Goal: Task Accomplishment & Management: Manage account settings

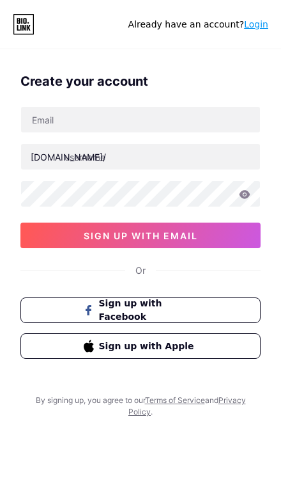
click at [267, 26] on link "Login" at bounding box center [256, 24] width 24 height 10
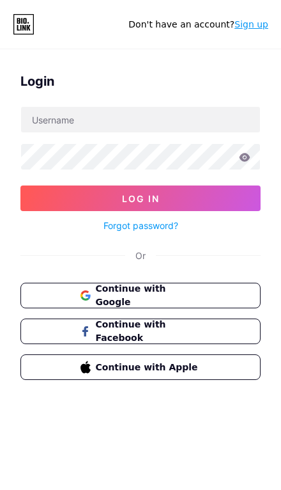
click at [61, 125] on input "text" at bounding box center [140, 120] width 239 height 26
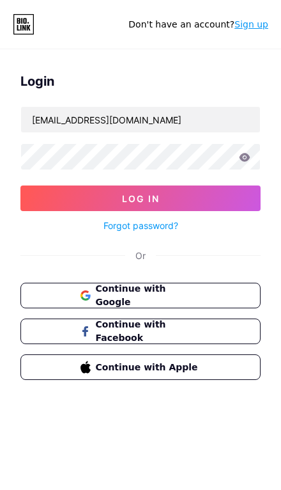
click at [249, 161] on icon at bounding box center [245, 157] width 12 height 9
click at [247, 159] on icon at bounding box center [245, 157] width 11 height 8
click at [244, 161] on icon at bounding box center [245, 157] width 11 height 8
click at [242, 158] on icon at bounding box center [245, 157] width 11 height 8
click at [201, 193] on button "Log In" at bounding box center [140, 199] width 241 height 26
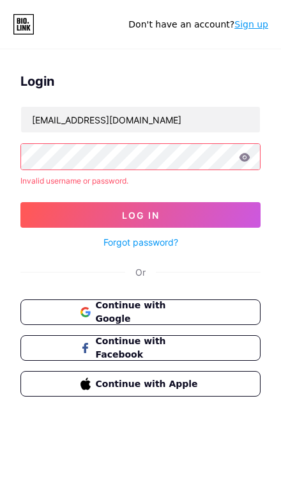
click at [241, 159] on icon at bounding box center [245, 157] width 11 height 8
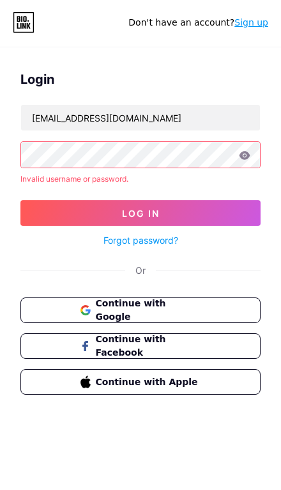
scroll to position [2, 0]
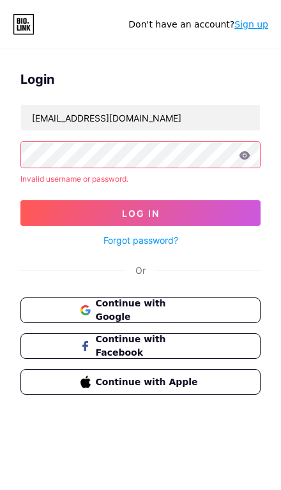
click at [250, 157] on icon at bounding box center [245, 155] width 12 height 9
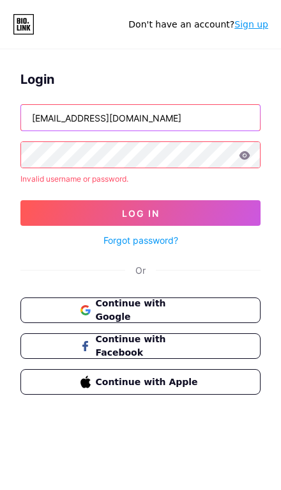
click at [172, 116] on input "[EMAIL_ADDRESS][DOMAIN_NAME]" at bounding box center [140, 118] width 239 height 26
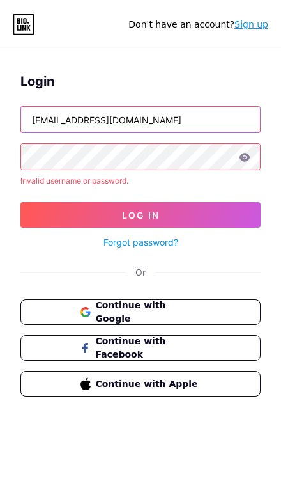
click at [180, 128] on input "[EMAIL_ADDRESS][DOMAIN_NAME]" at bounding box center [140, 120] width 239 height 26
click at [190, 113] on input "[EMAIL_ADDRESS][DOMAIN_NAME]" at bounding box center [140, 120] width 239 height 26
paste input "[DOMAIN_NAME] Email : [EMAIL_ADDRESS][DOMAIN_NAME] pw : Syukur#Alhamdulillah"
click at [190, 120] on input "[EMAIL_ADDRESS][DOMAIN_NAME] [DOMAIN_NAME] Email : [EMAIL_ADDRESS][DOMAIN_NAME]…" at bounding box center [140, 120] width 239 height 26
type input "[EMAIL_ADDRESS][DOMAIN_NAME]"
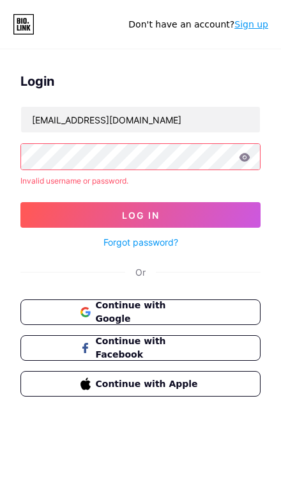
click at [60, 216] on button "Log In" at bounding box center [140, 215] width 241 height 26
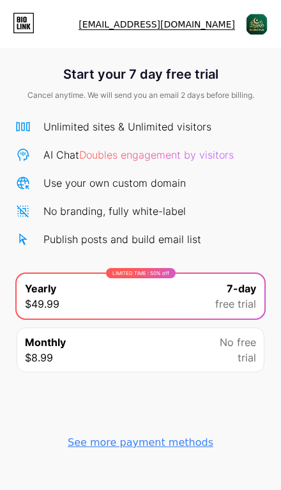
click at [254, 18] on img at bounding box center [257, 24] width 24 height 24
click at [267, 16] on span at bounding box center [257, 24] width 24 height 24
click at [159, 435] on div "See more payment methods" at bounding box center [141, 442] width 146 height 15
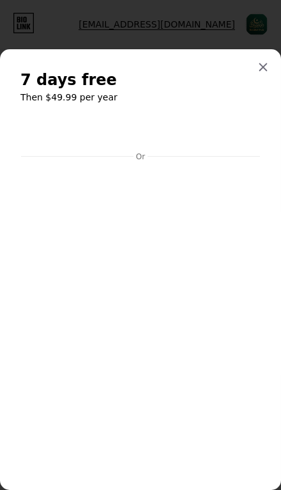
click at [258, 62] on icon at bounding box center [263, 67] width 10 height 10
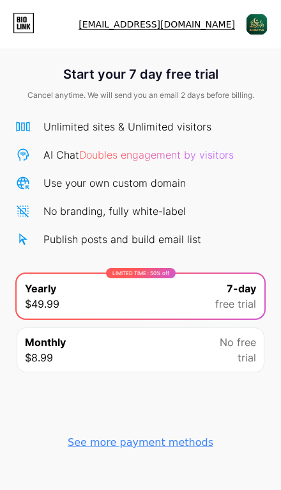
click at [15, 15] on icon at bounding box center [24, 23] width 22 height 20
click at [258, 25] on img at bounding box center [257, 24] width 24 height 24
click at [136, 54] on li "Logout" at bounding box center [188, 57] width 159 height 35
